Goal: Information Seeking & Learning: Learn about a topic

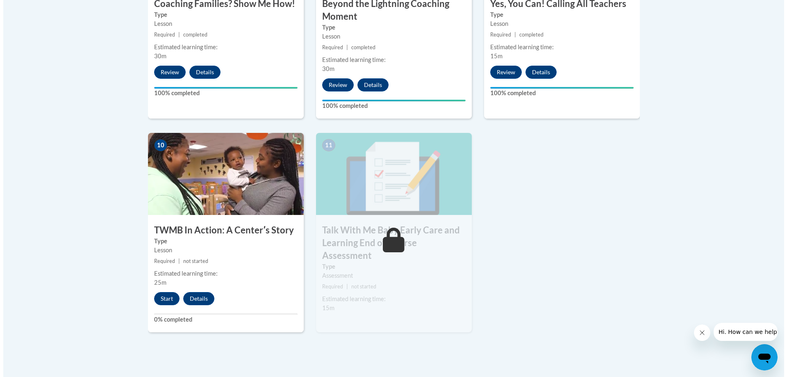
scroll to position [902, 0]
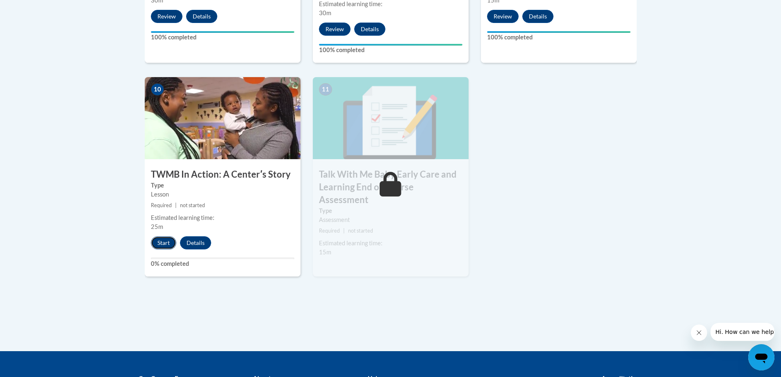
click at [168, 236] on button "Start" at bounding box center [163, 242] width 25 height 13
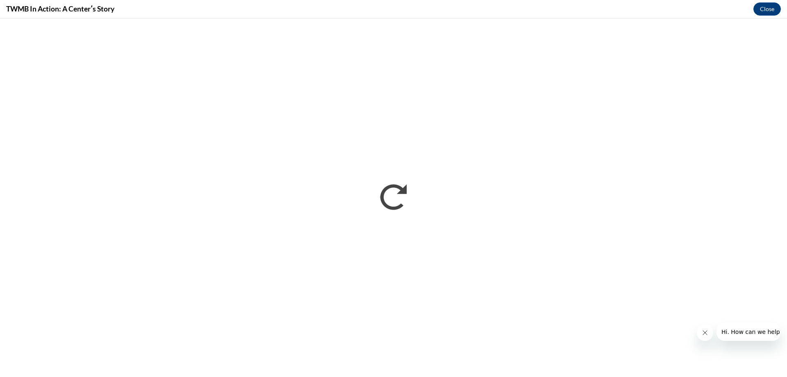
scroll to position [0, 0]
